Goal: Check status

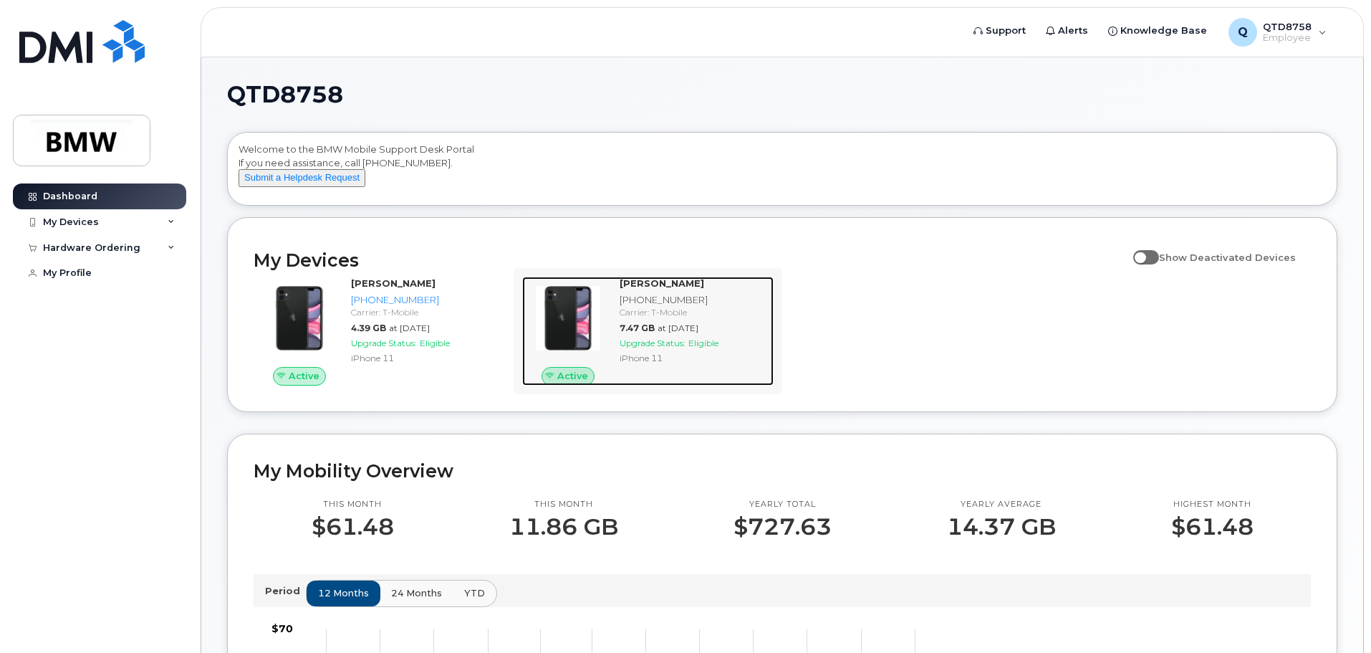
click at [588, 383] on div "Active" at bounding box center [569, 376] width 54 height 19
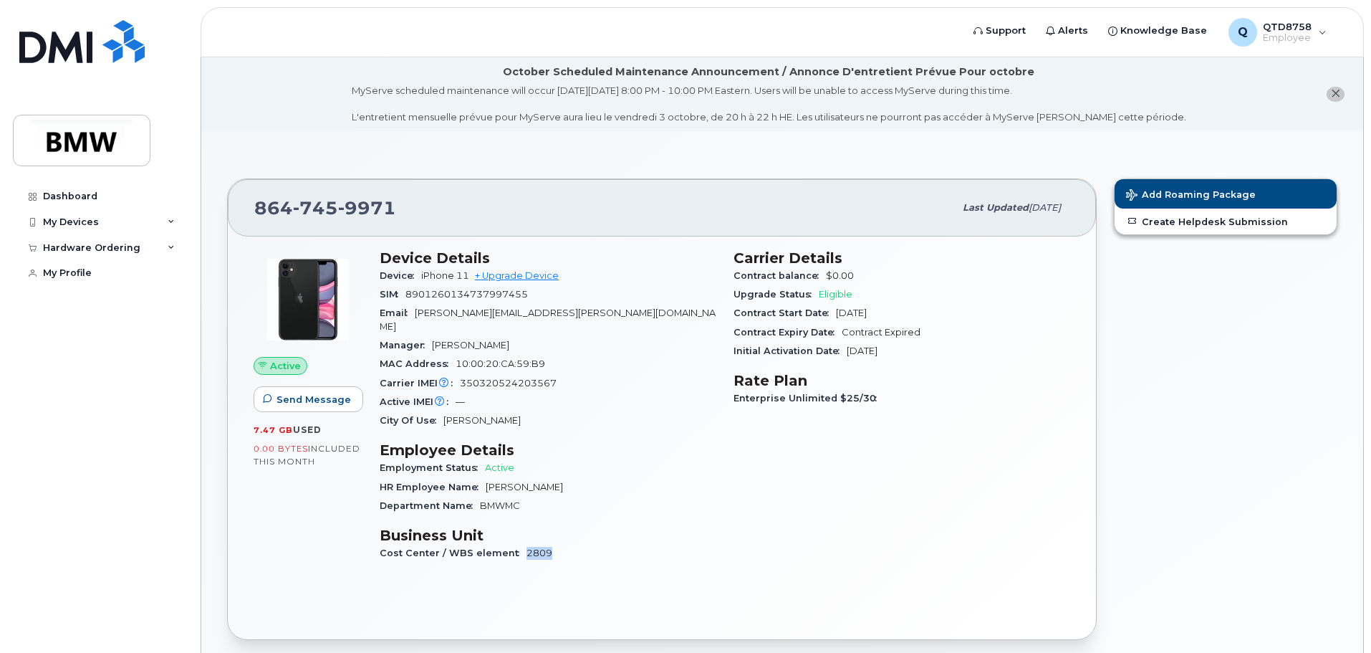
drag, startPoint x: 515, startPoint y: 541, endPoint x: 552, endPoint y: 542, distance: 37.3
click at [552, 544] on div "Cost Center / WBS element 2809" at bounding box center [548, 553] width 337 height 19
click at [909, 529] on div "Carrier Details Contract balance $0.00 Upgrade Status Eligible Contract Start D…" at bounding box center [902, 412] width 354 height 342
click at [86, 214] on div "My Devices" at bounding box center [99, 222] width 173 height 26
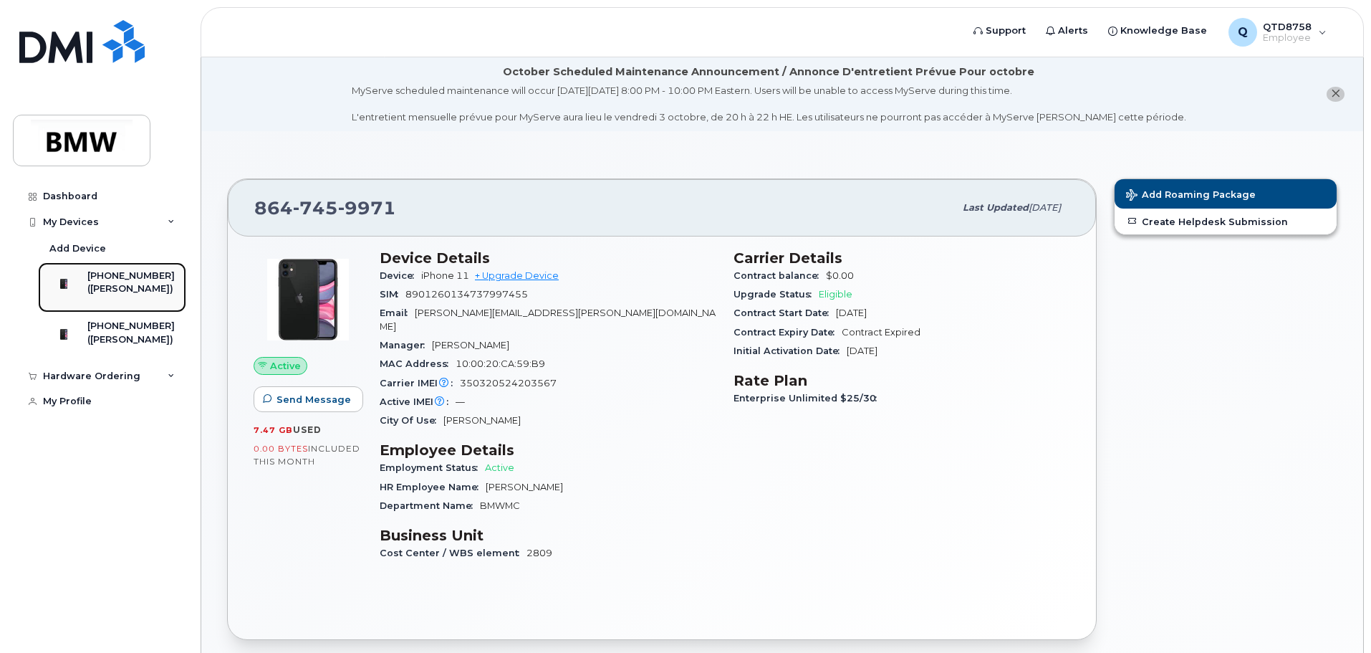
click at [143, 283] on div "([PERSON_NAME])" at bounding box center [130, 288] width 87 height 13
